Goal: Navigation & Orientation: Find specific page/section

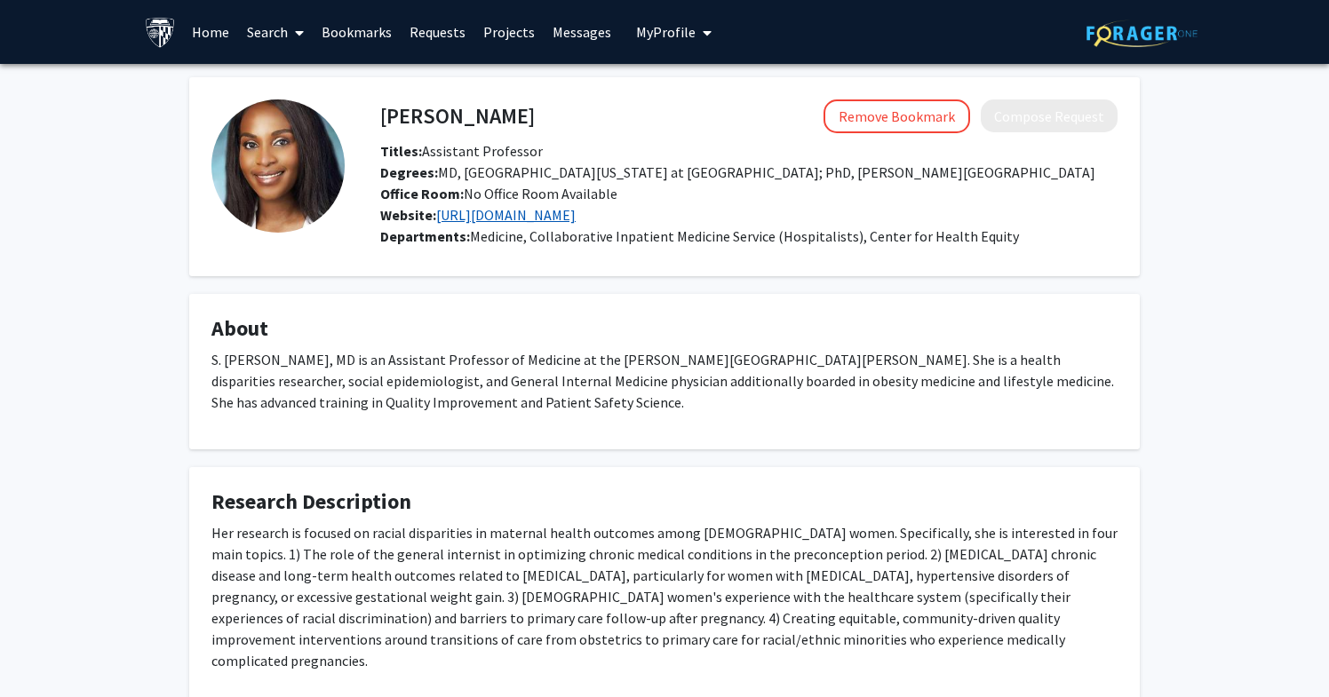
click at [563, 224] on link "https://www.drchellemd.com/" at bounding box center [505, 215] width 139 height 18
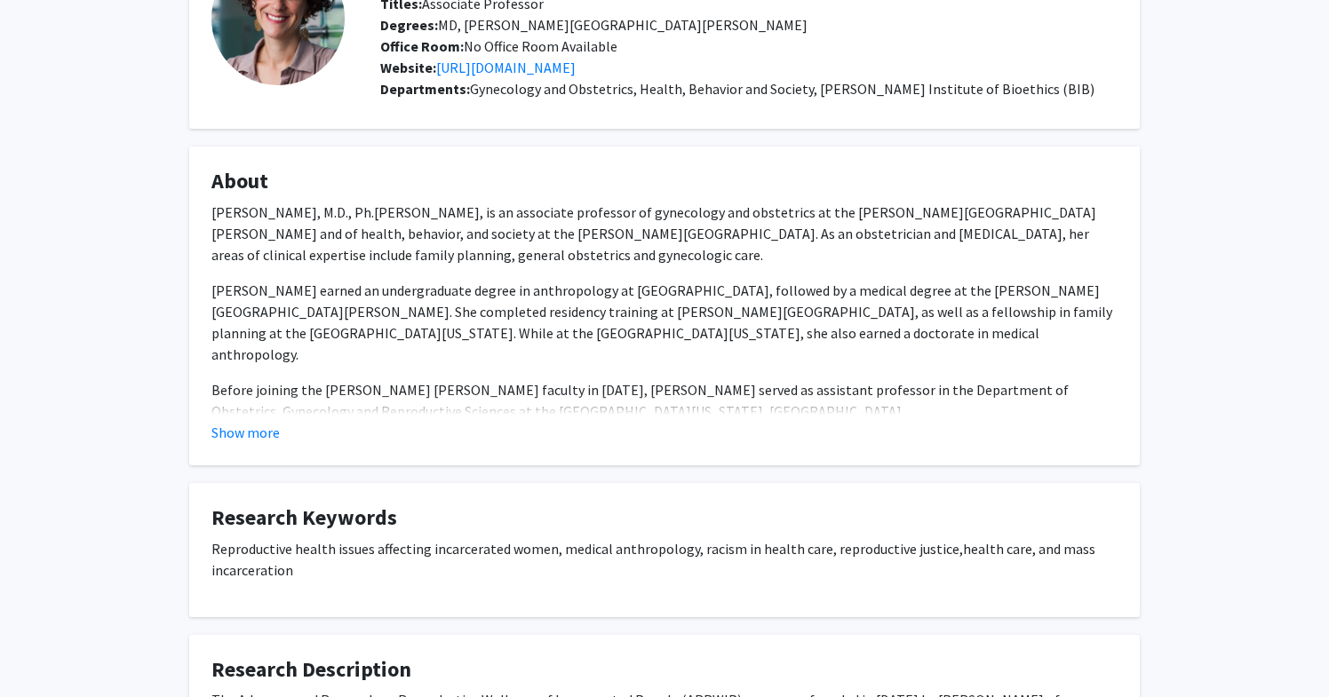
scroll to position [29, 0]
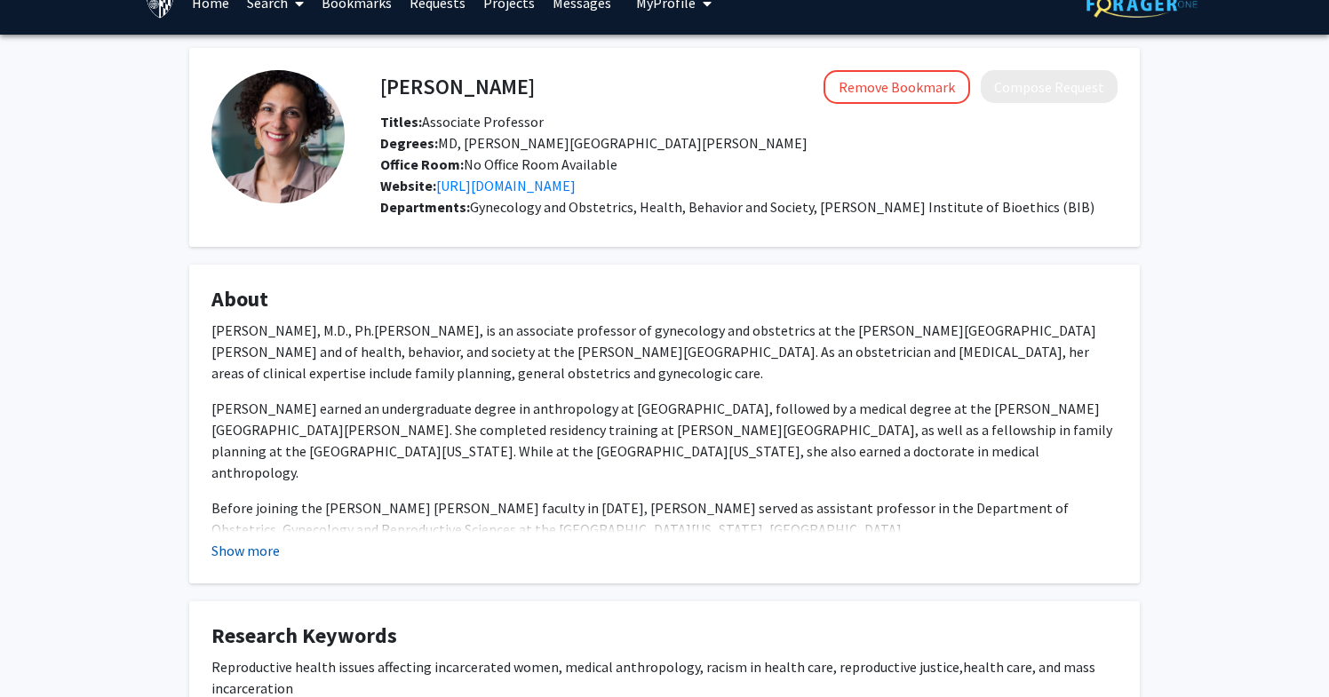
click at [276, 554] on button "Show more" at bounding box center [245, 550] width 68 height 21
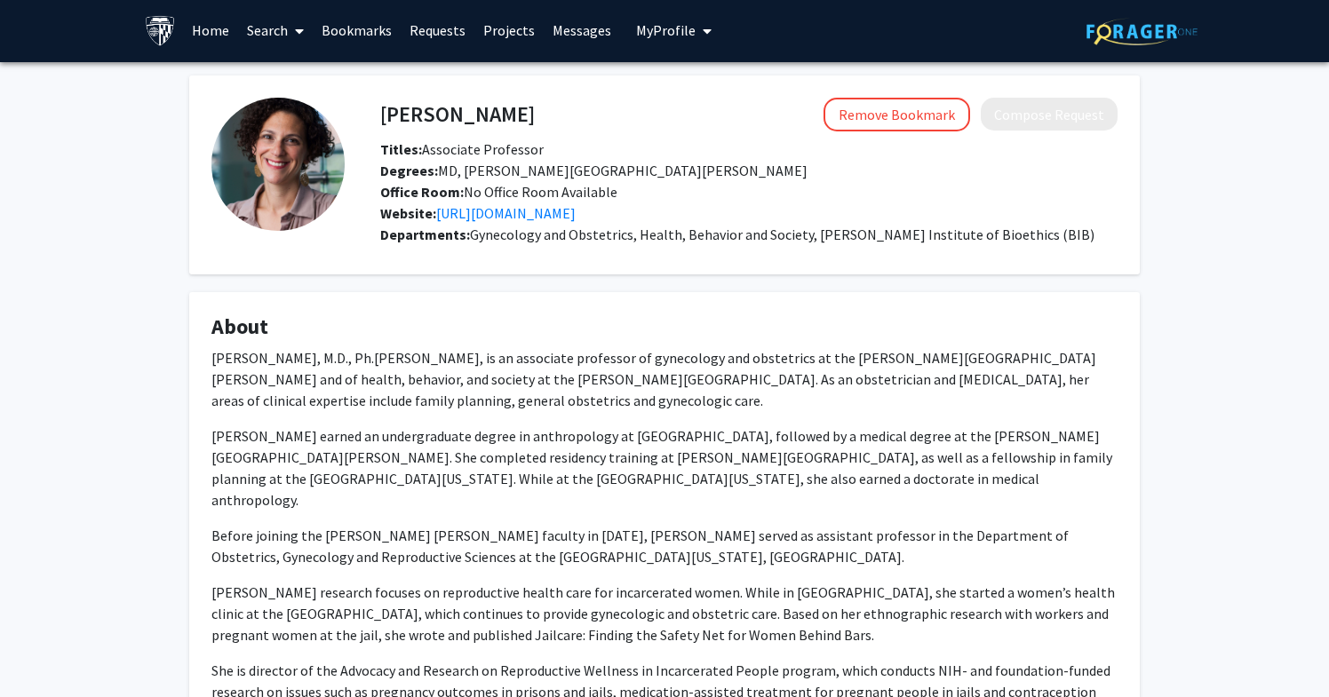
scroll to position [0, 0]
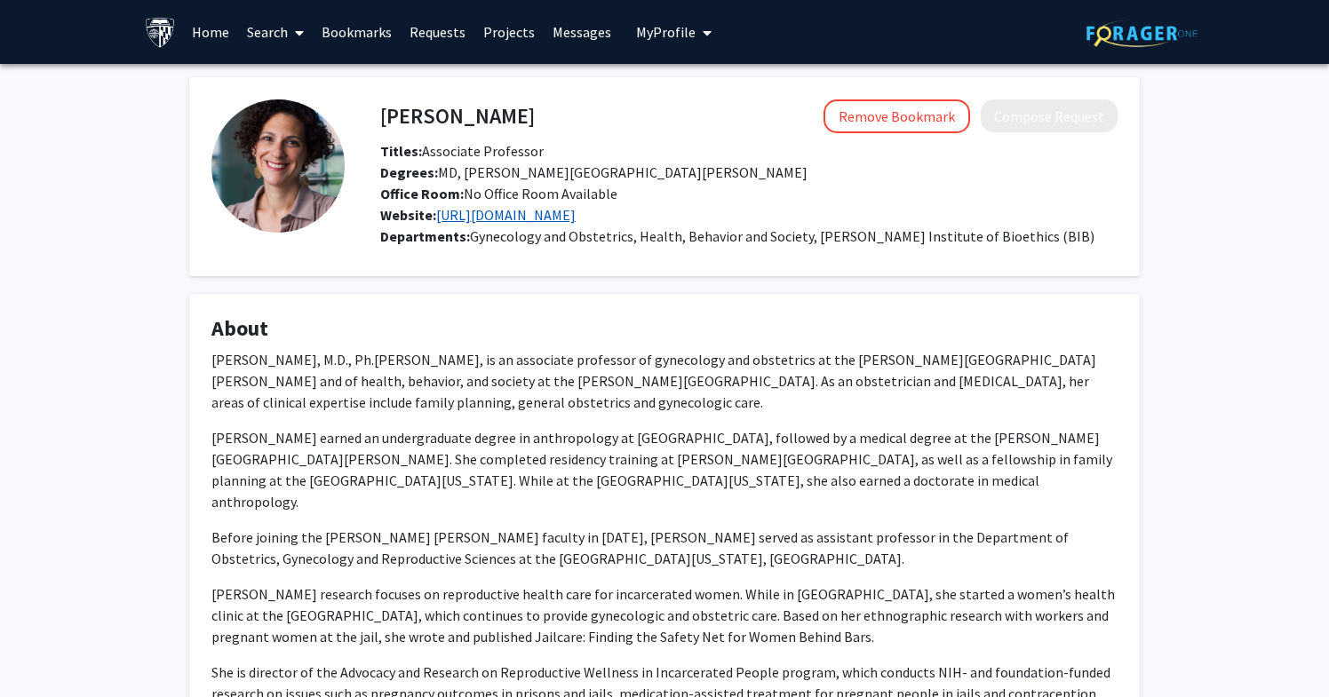
click at [506, 212] on link "https://arrwip.org/" at bounding box center [505, 215] width 139 height 18
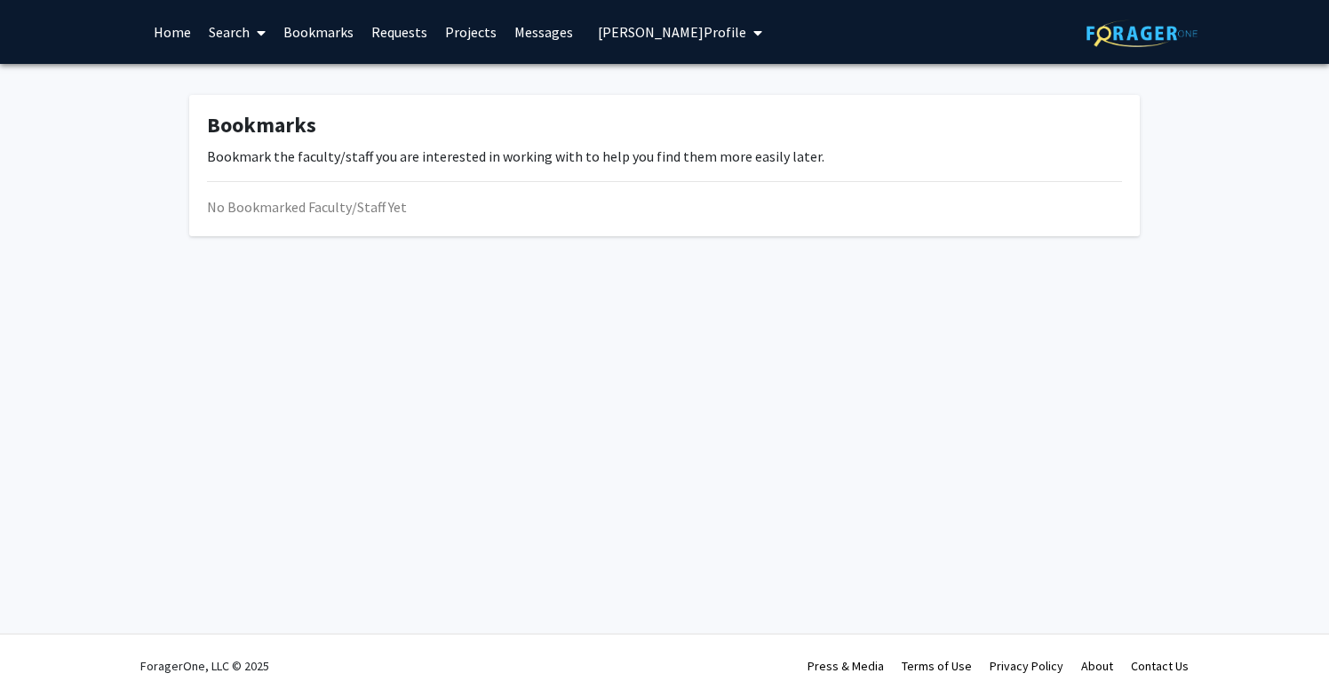
click at [167, 26] on link "Home" at bounding box center [172, 32] width 55 height 62
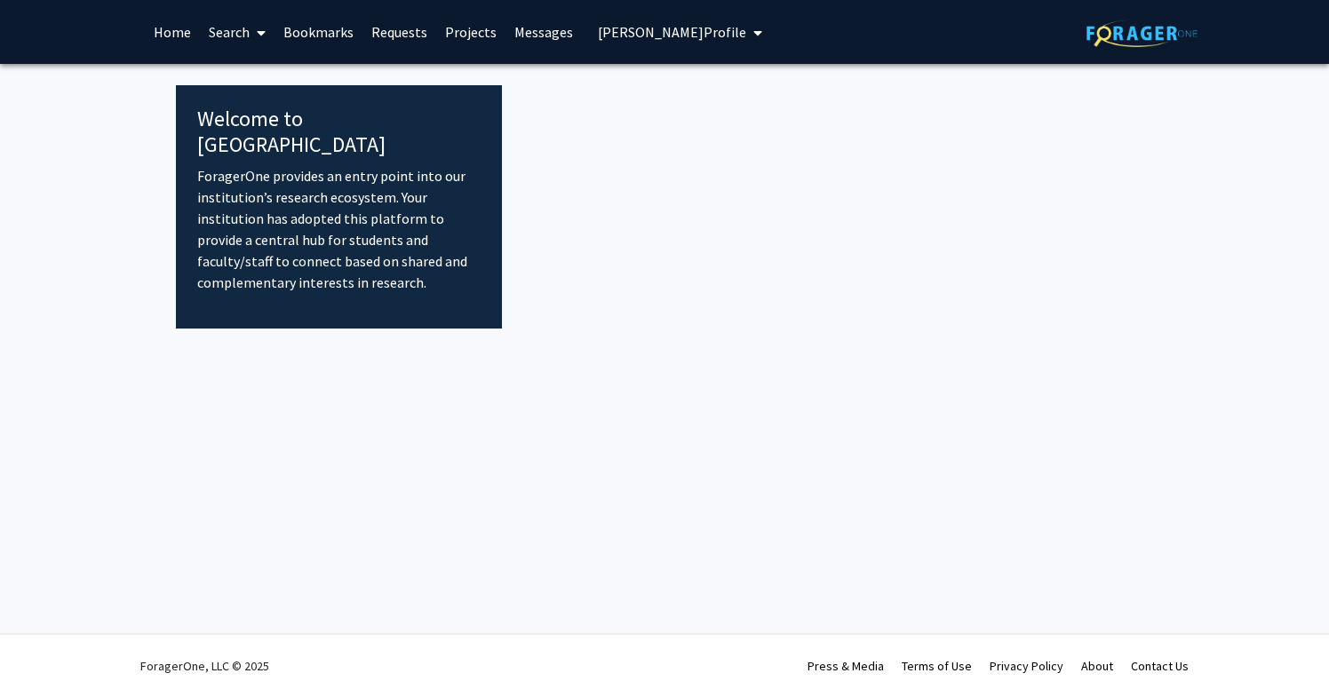
click at [322, 28] on link "Bookmarks" at bounding box center [318, 32] width 88 height 62
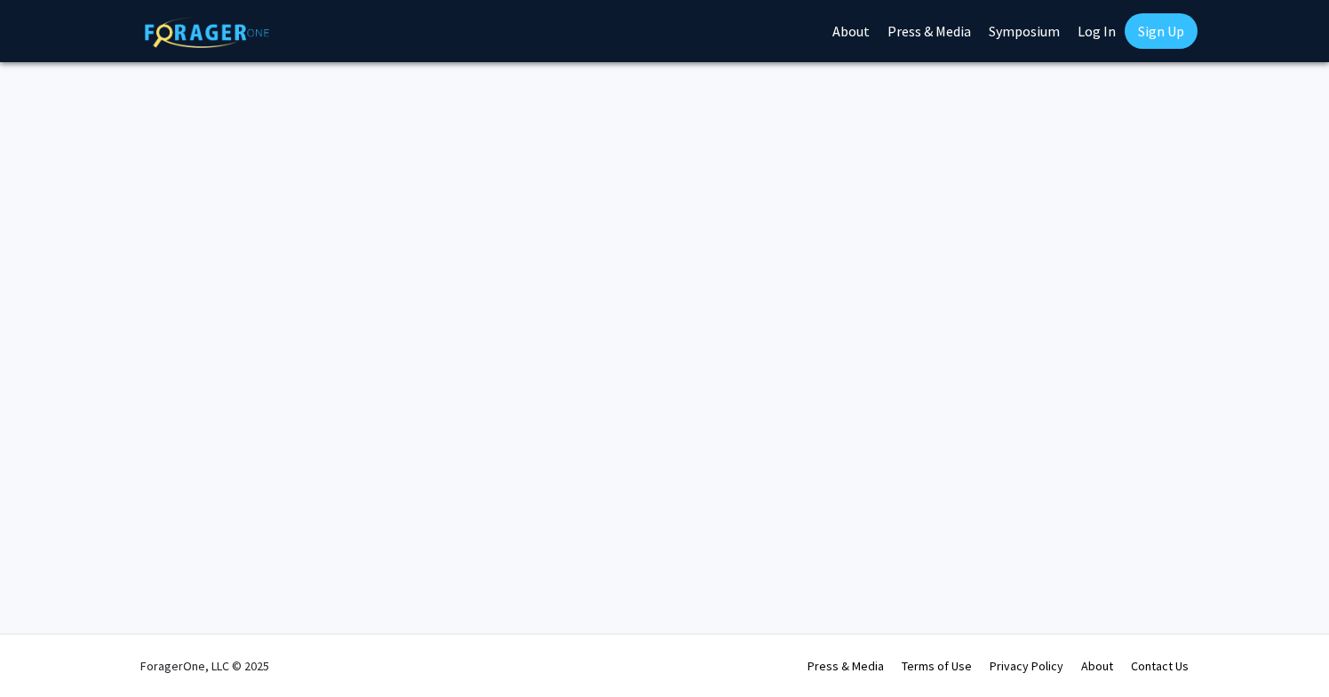
click at [409, 32] on div "Skip navigation About Press & Media Symposium Log In Sign Up" at bounding box center [664, 31] width 1066 height 62
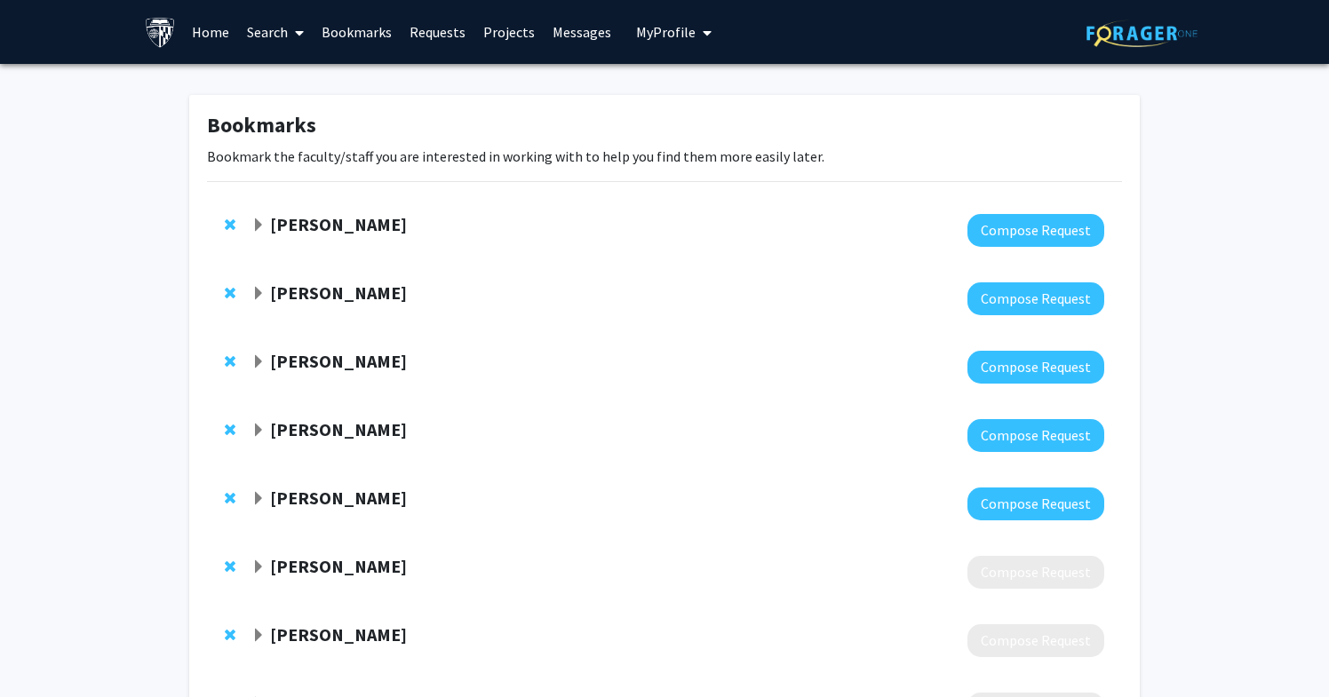
click at [664, 33] on span "My Profile" at bounding box center [666, 32] width 60 height 18
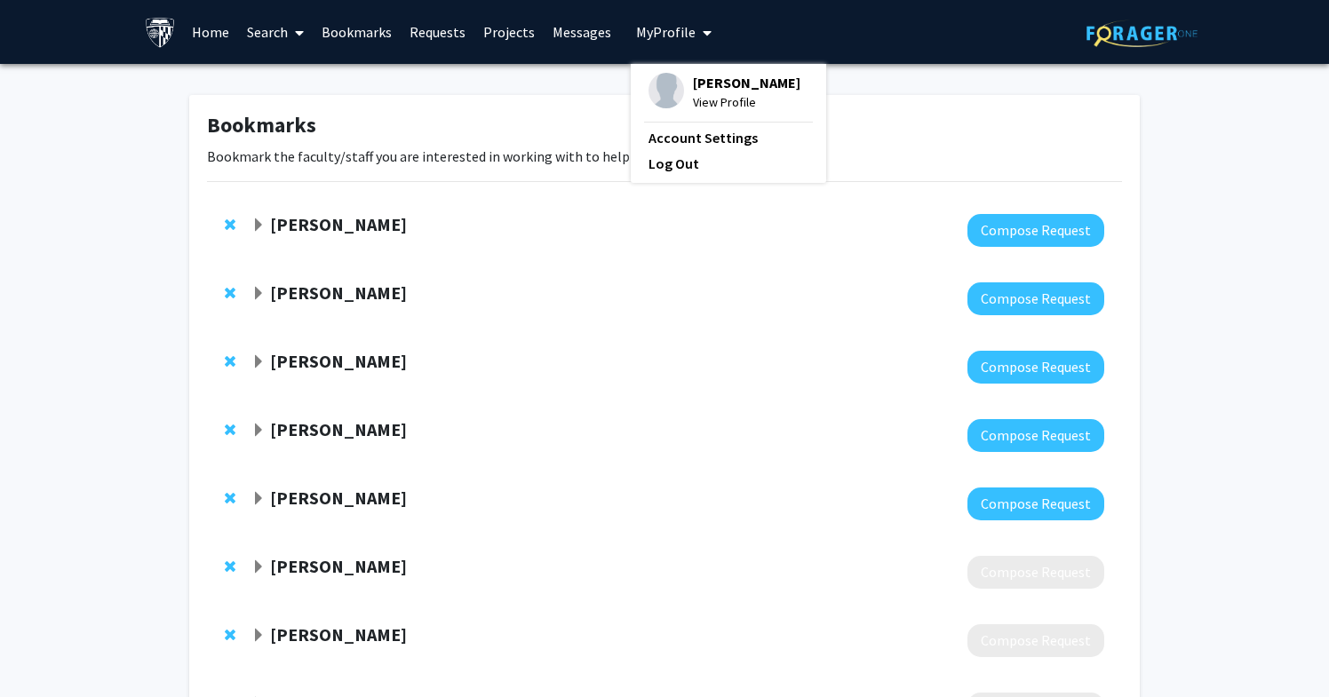
click at [663, 33] on span "My Profile" at bounding box center [666, 32] width 60 height 18
